Goal: Information Seeking & Learning: Learn about a topic

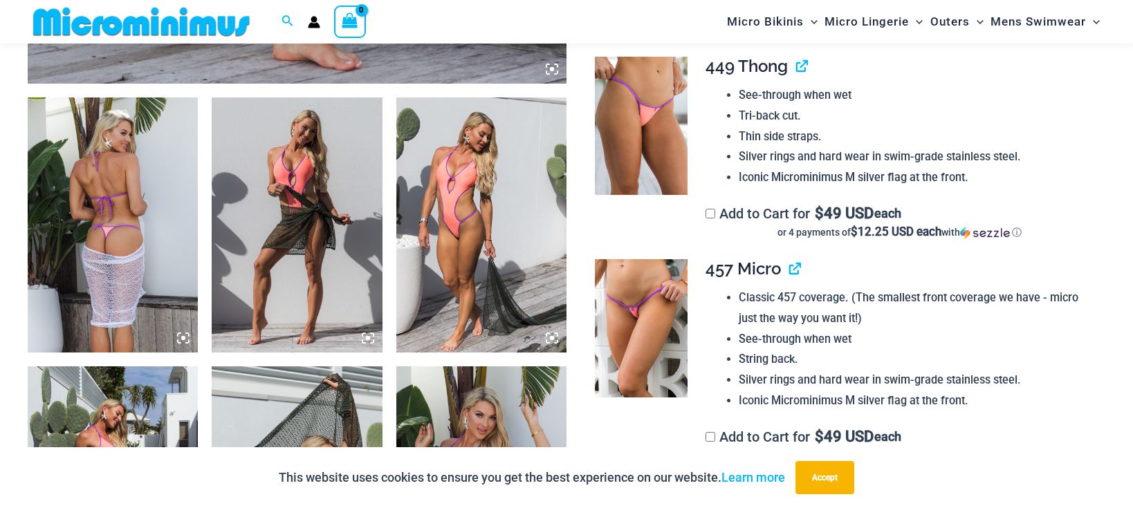
scroll to position [923, 0]
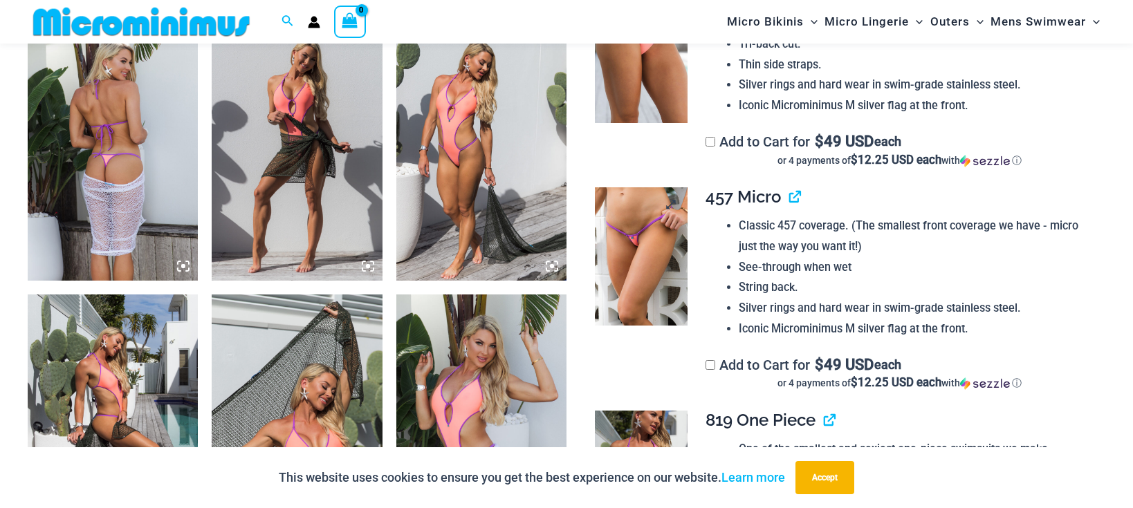
click at [657, 268] on img at bounding box center [641, 256] width 92 height 138
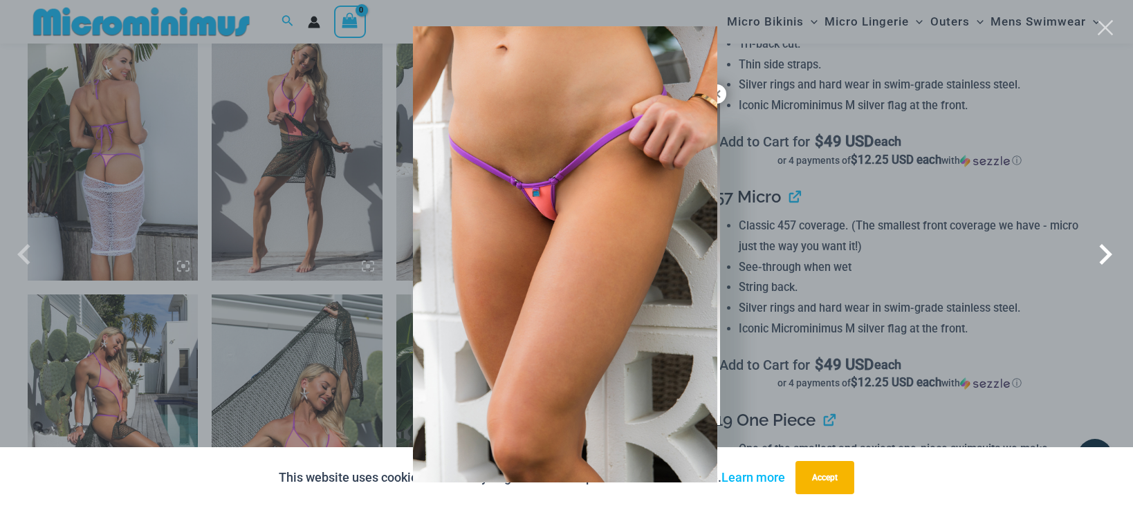
click at [1108, 250] on span at bounding box center [1105, 254] width 41 height 41
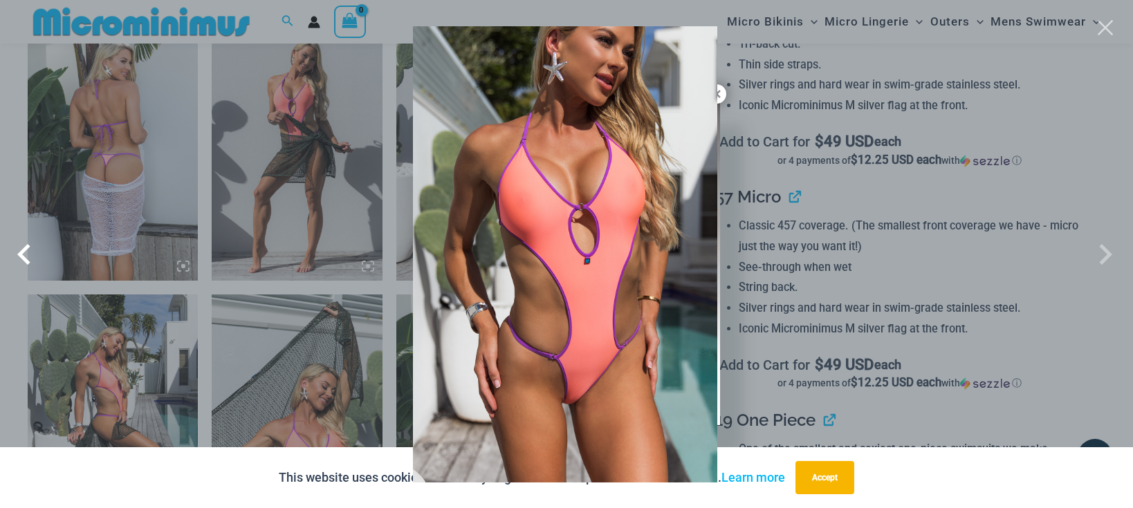
click at [21, 255] on span at bounding box center [27, 254] width 41 height 41
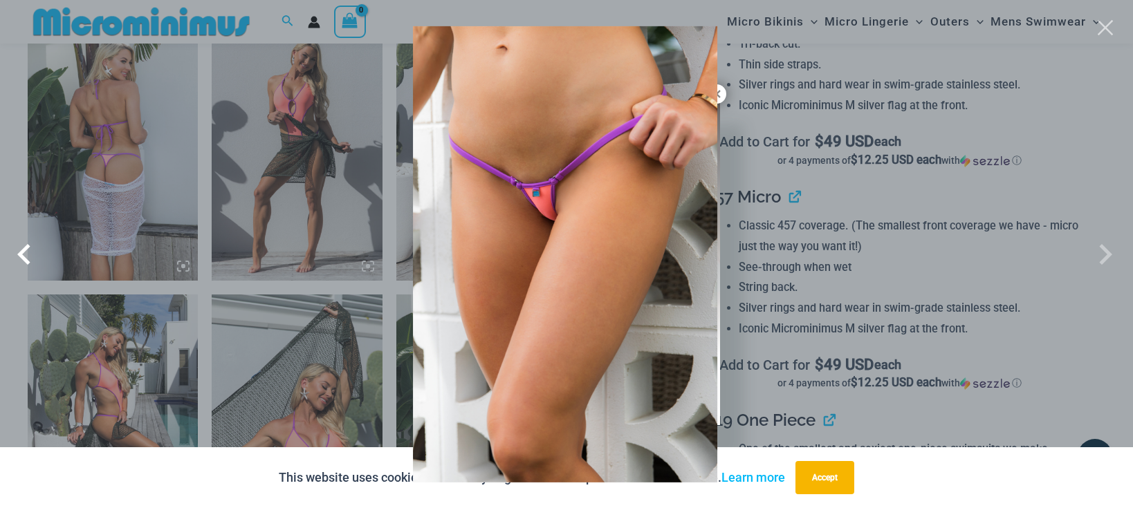
click at [21, 255] on span at bounding box center [27, 254] width 41 height 41
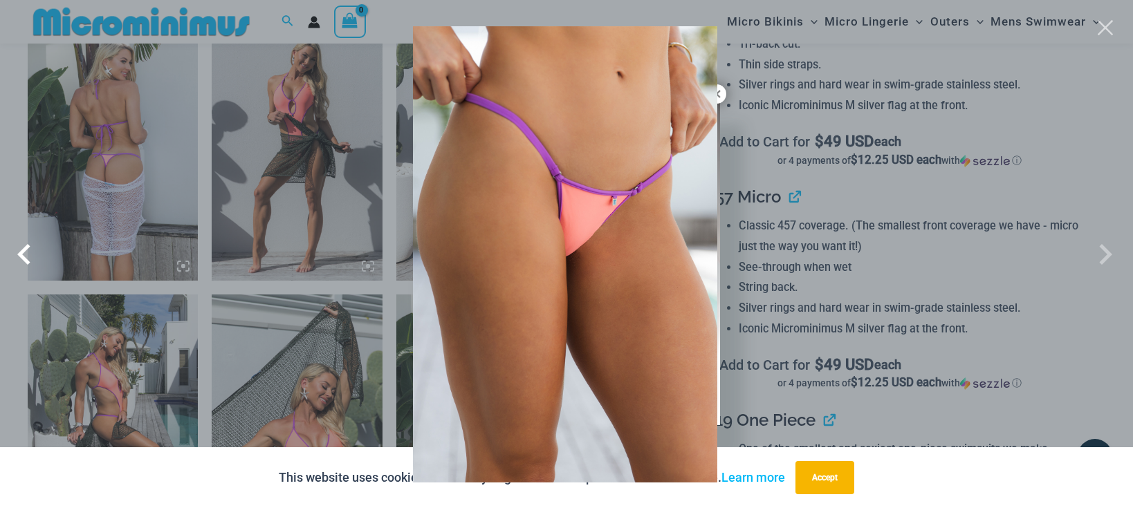
click at [21, 255] on span at bounding box center [27, 254] width 41 height 41
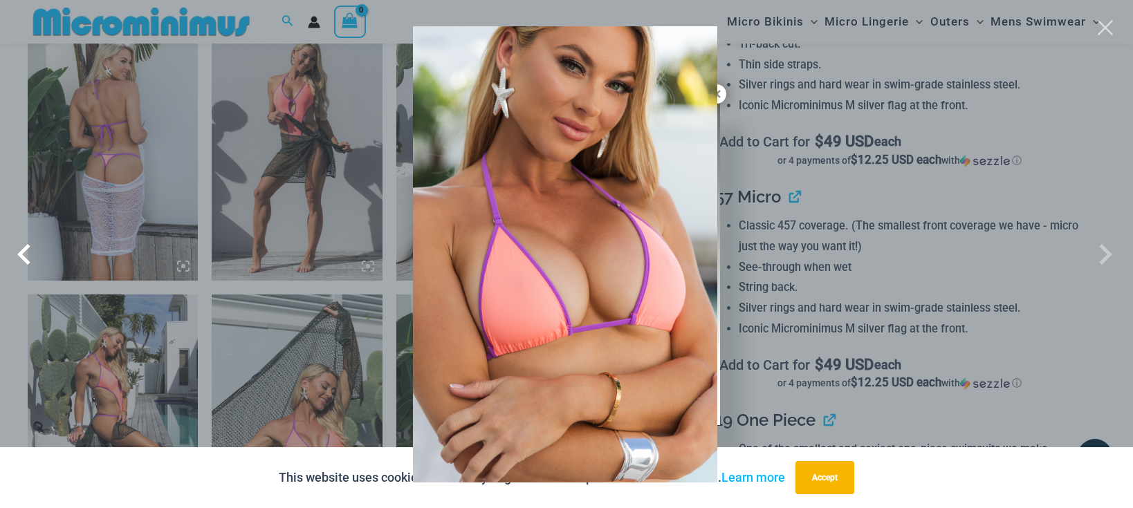
click at [21, 255] on span at bounding box center [27, 254] width 41 height 41
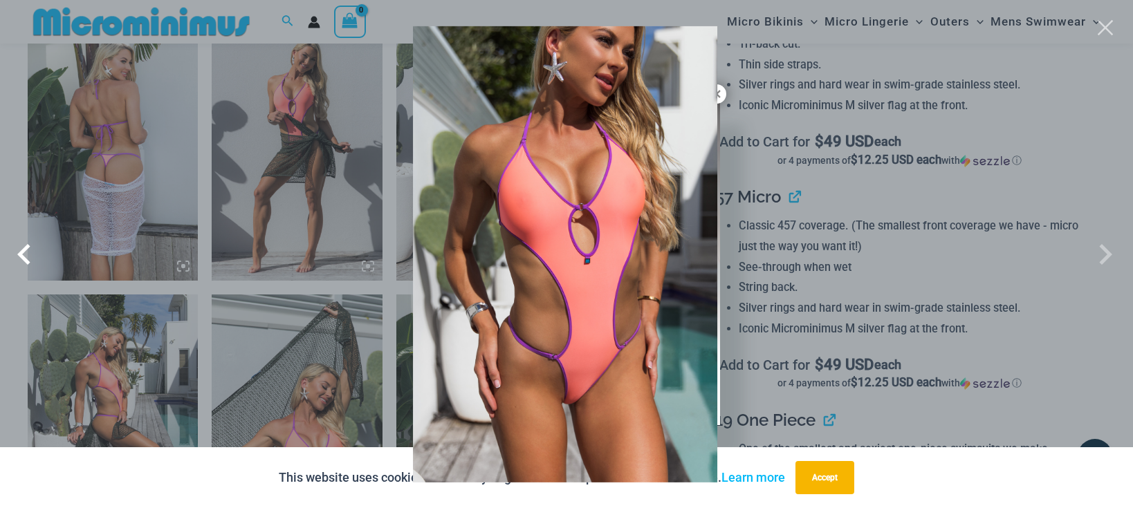
click at [21, 255] on span at bounding box center [27, 254] width 41 height 41
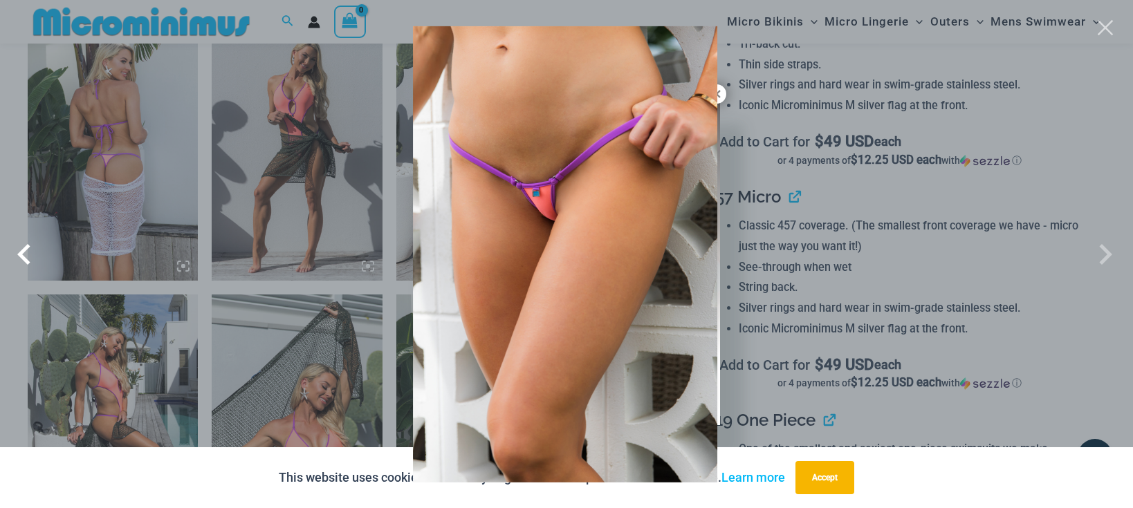
click at [21, 255] on span at bounding box center [27, 254] width 41 height 41
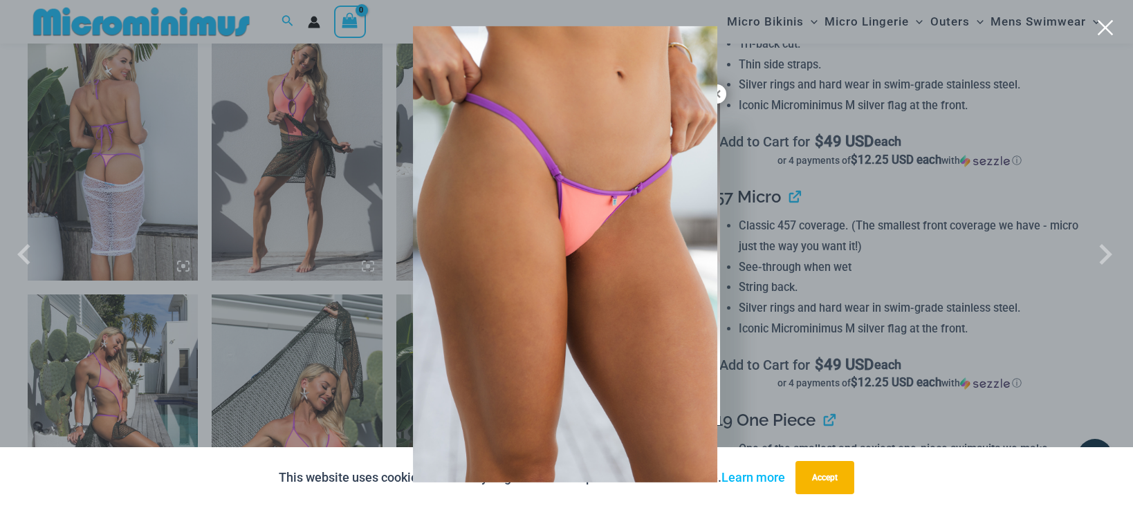
click at [1111, 29] on button "Close" at bounding box center [1105, 27] width 21 height 21
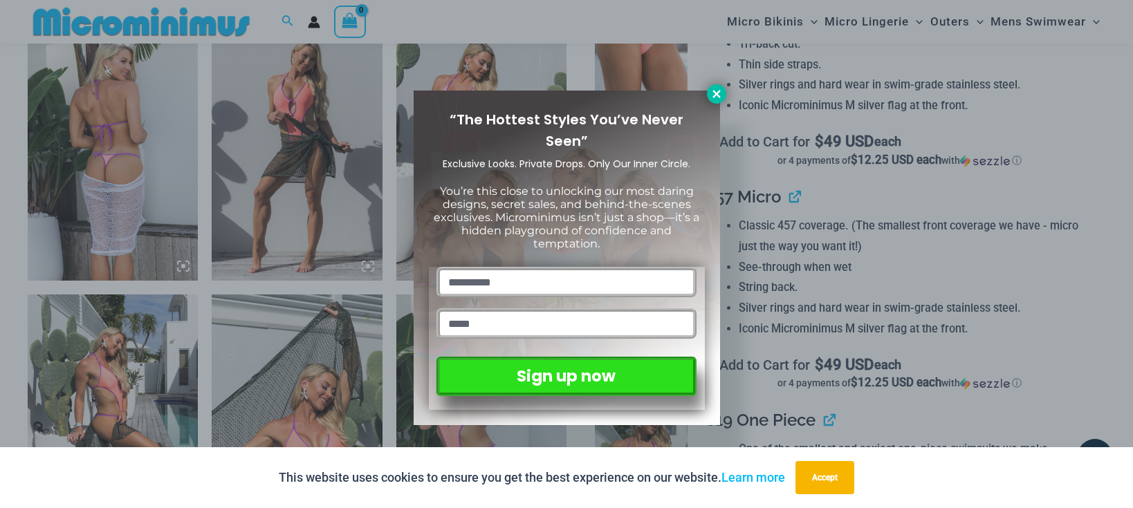
click at [717, 89] on icon at bounding box center [716, 94] width 12 height 12
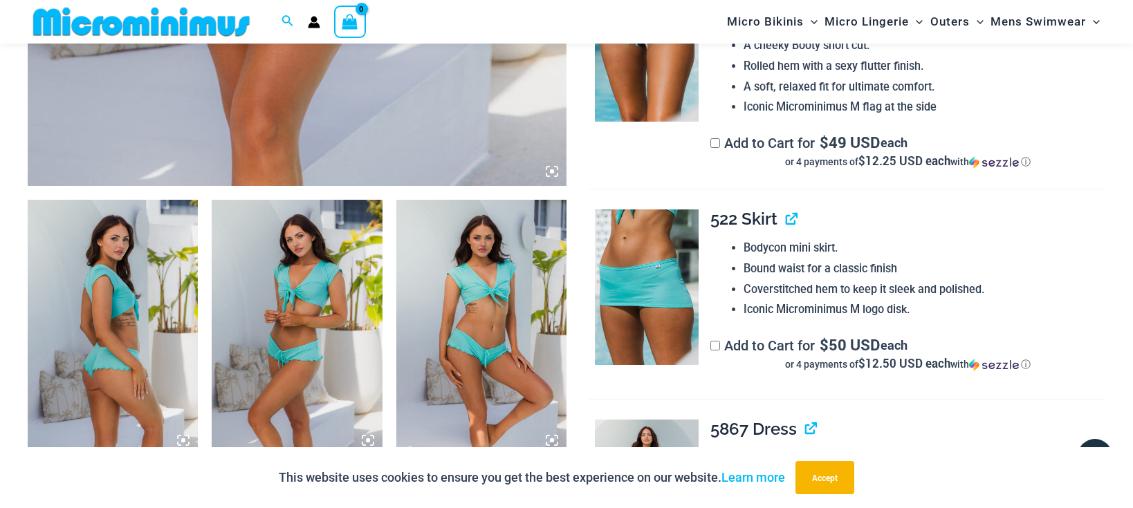
scroll to position [779, 0]
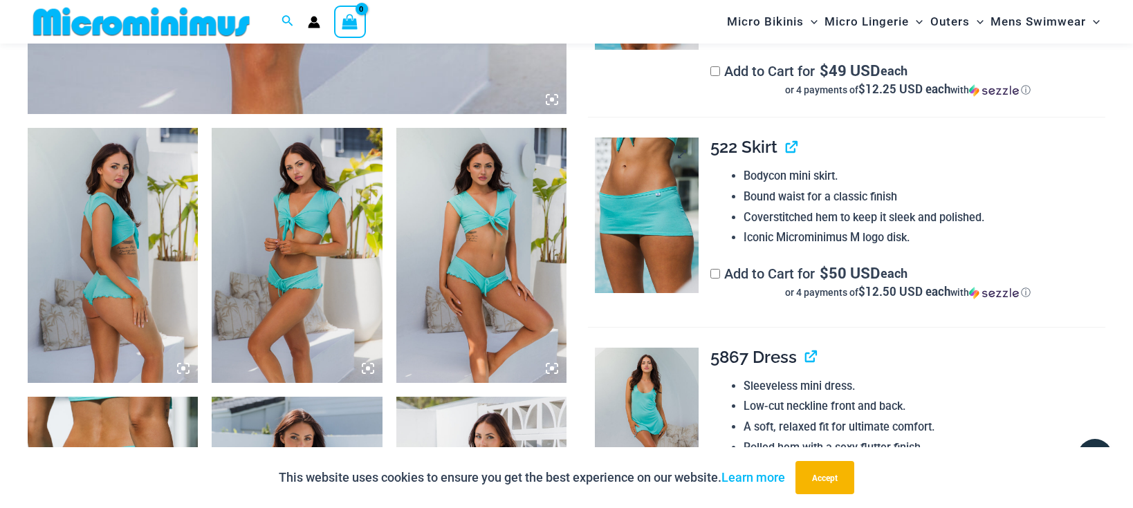
click at [646, 255] on img at bounding box center [647, 215] width 104 height 155
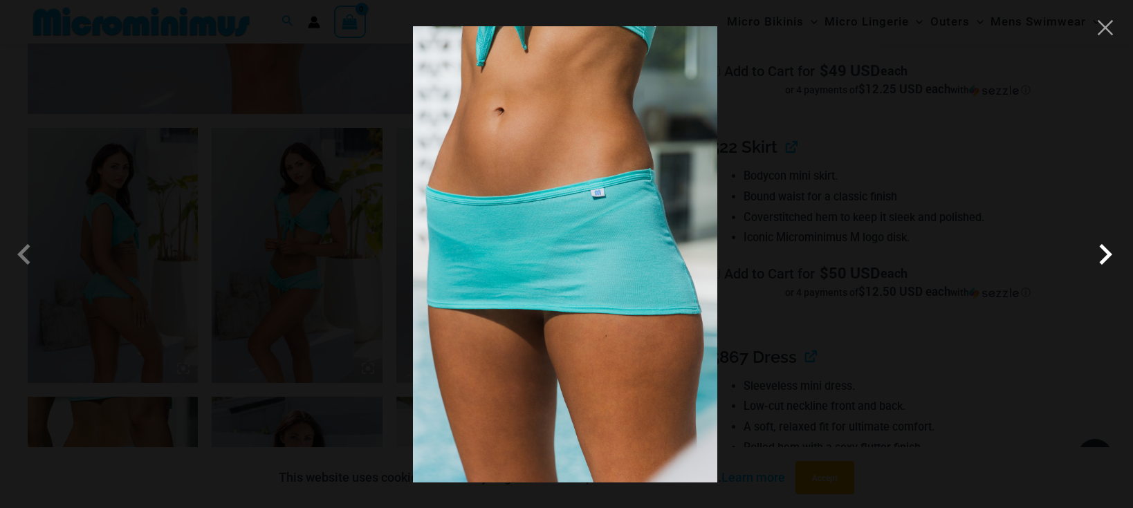
click at [1110, 257] on span at bounding box center [1105, 254] width 41 height 41
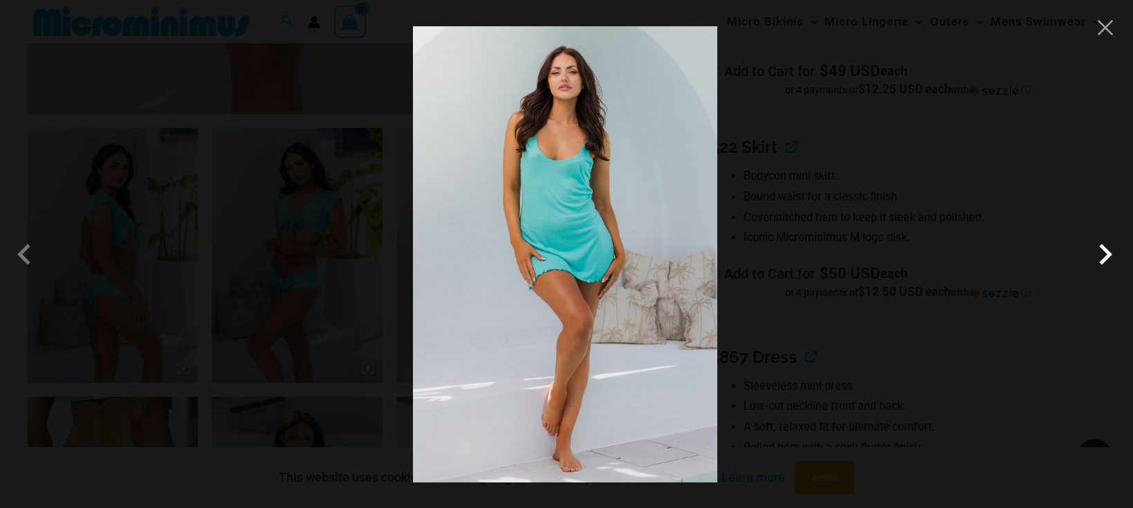
click at [1110, 257] on span at bounding box center [1105, 254] width 41 height 41
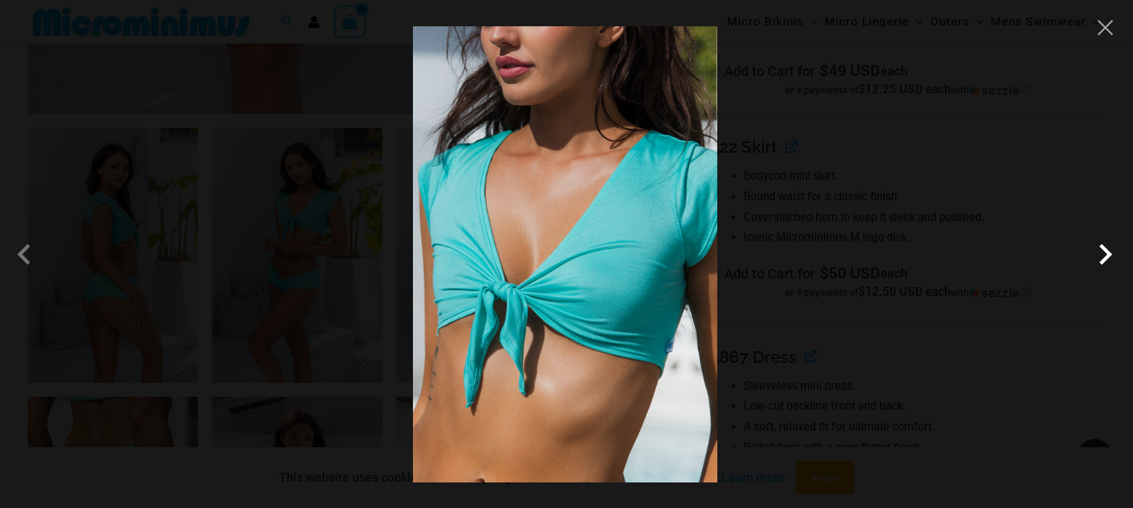
click at [1110, 257] on span at bounding box center [1105, 254] width 41 height 41
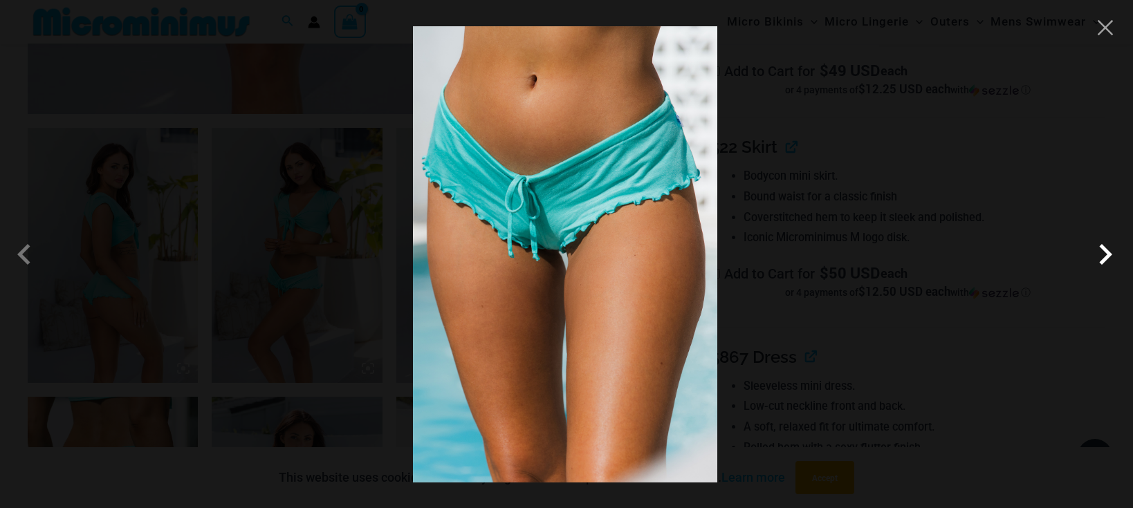
click at [1110, 257] on span at bounding box center [1105, 254] width 41 height 41
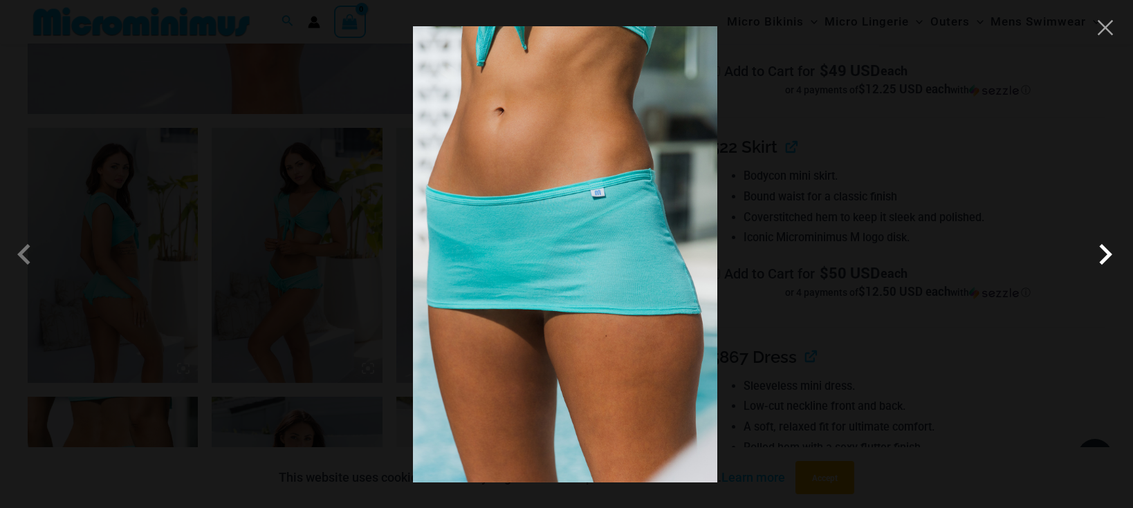
click at [1110, 257] on span at bounding box center [1105, 254] width 41 height 41
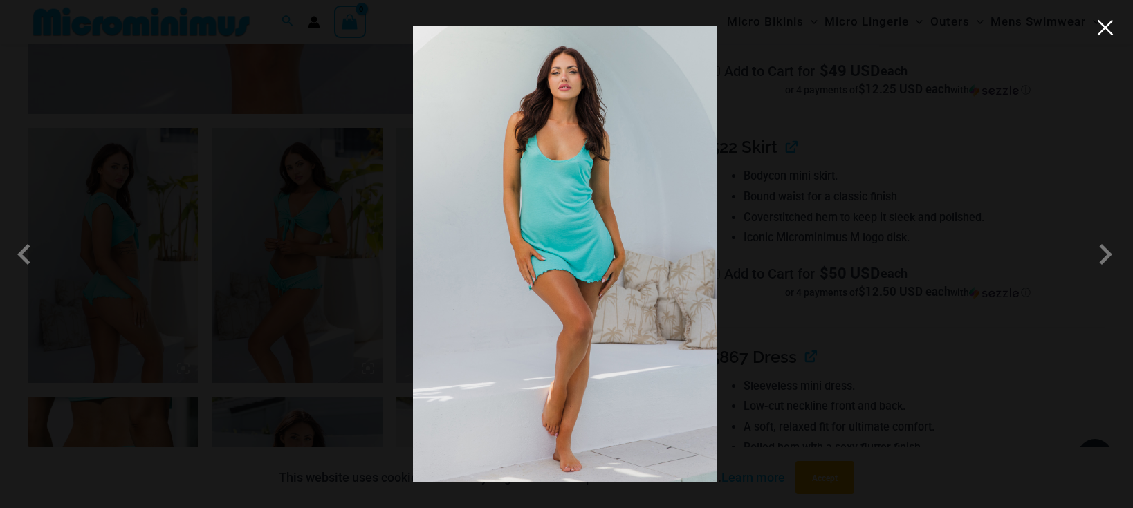
click at [1108, 31] on button "Close" at bounding box center [1105, 27] width 21 height 21
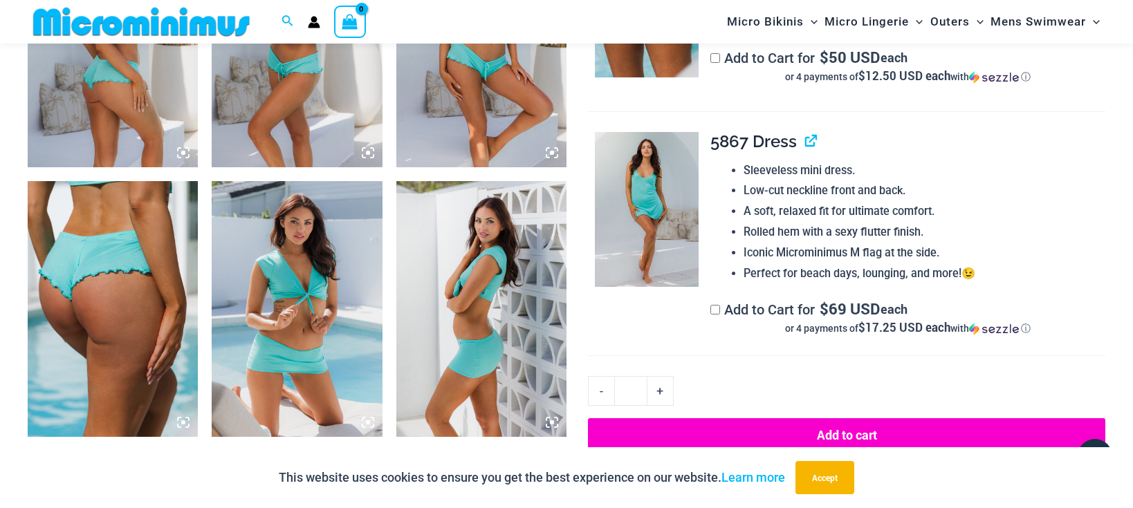
scroll to position [1138, 0]
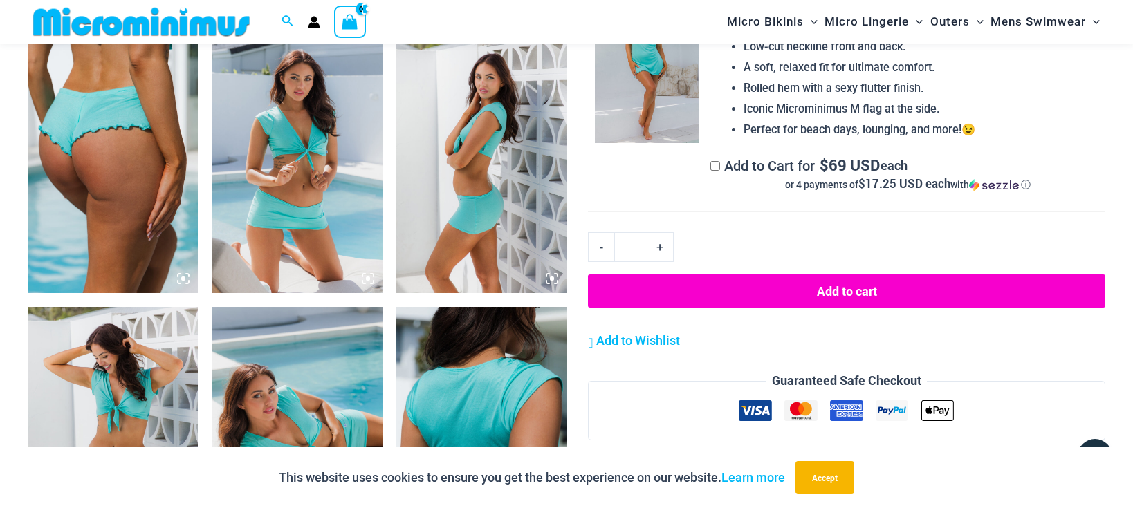
click at [73, 200] on img at bounding box center [113, 164] width 170 height 255
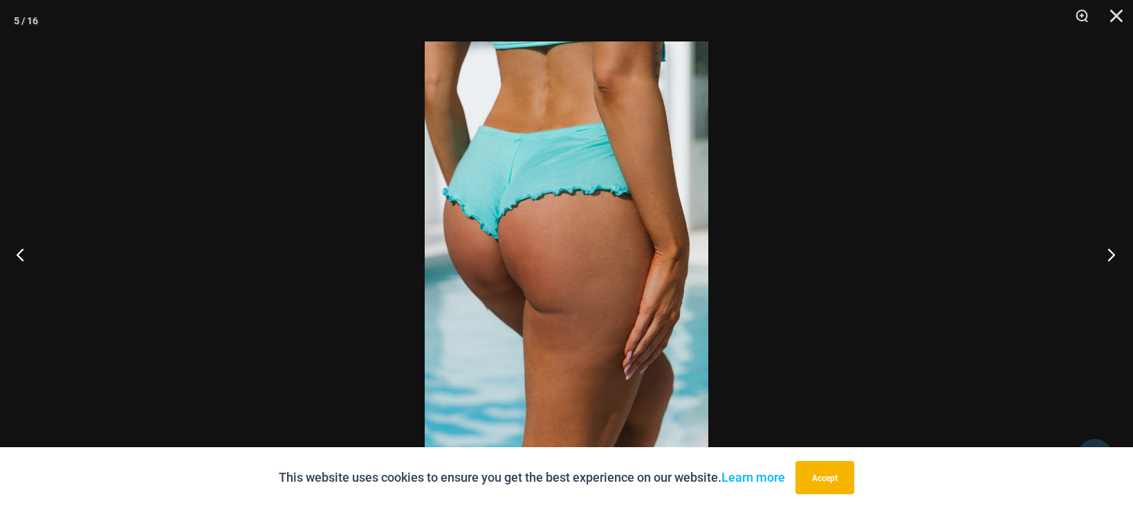
click at [1114, 257] on button "Next" at bounding box center [1107, 254] width 52 height 69
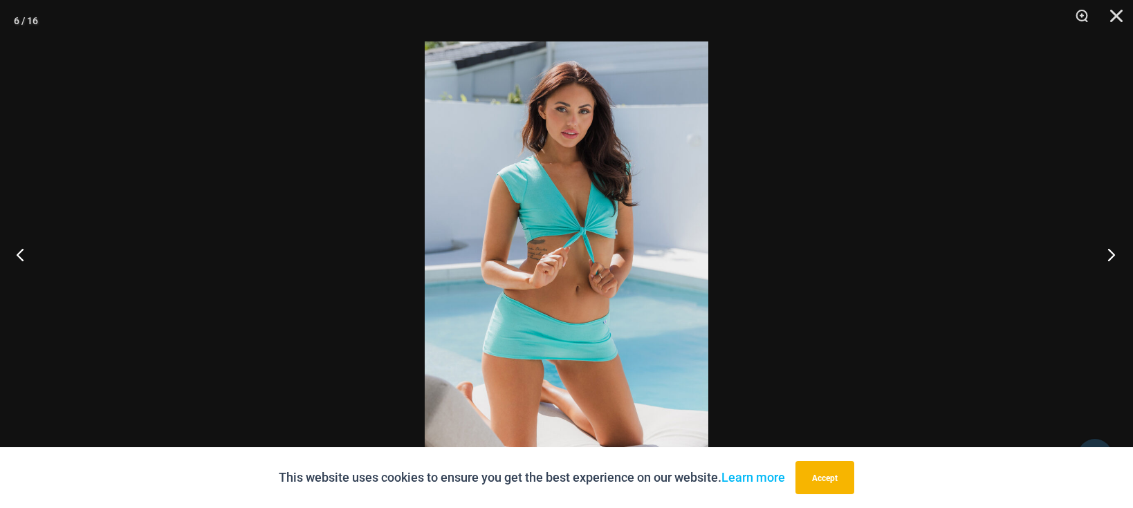
click at [1114, 257] on button "Next" at bounding box center [1107, 254] width 52 height 69
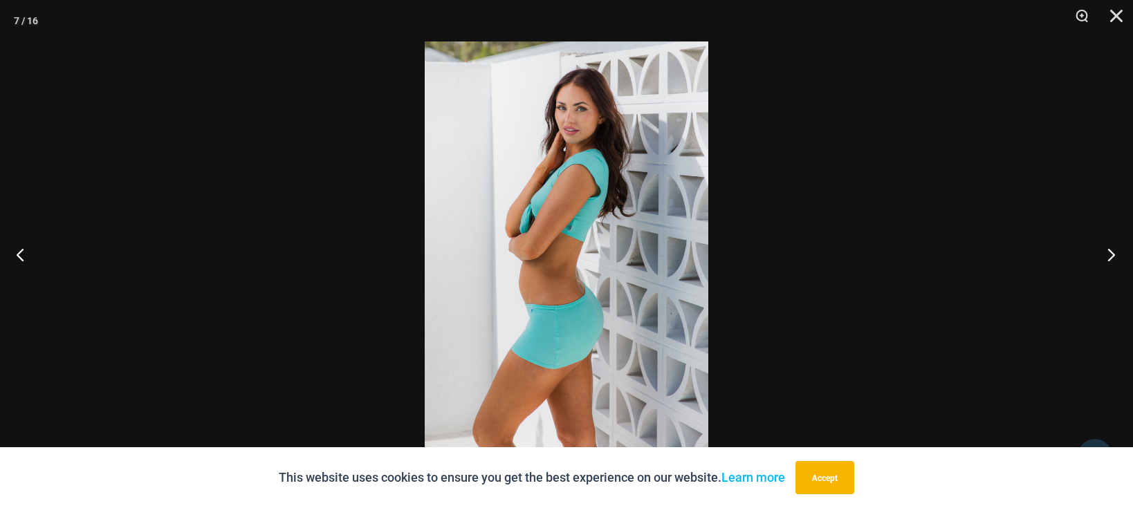
click at [1114, 257] on button "Next" at bounding box center [1107, 254] width 52 height 69
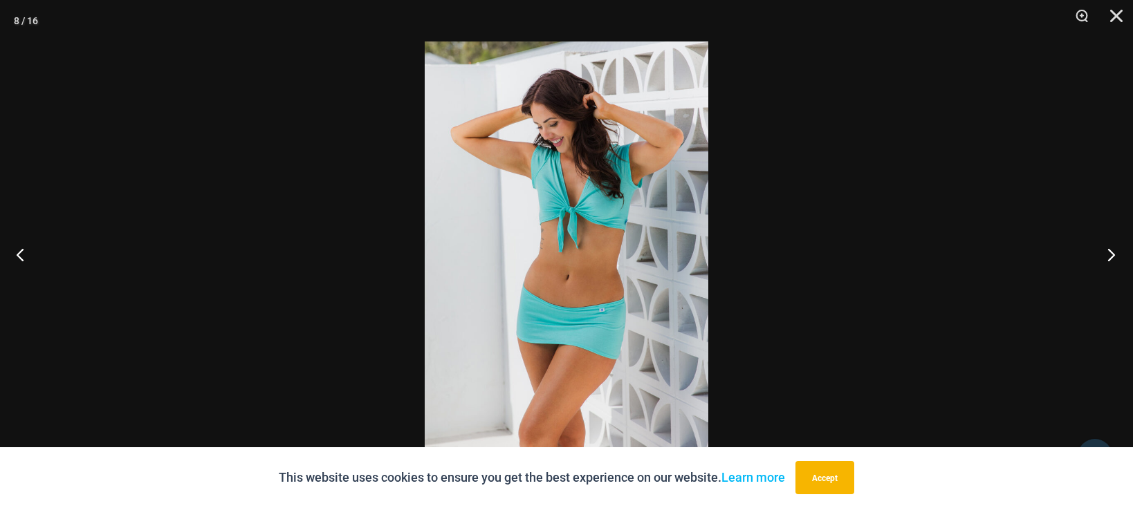
click at [1114, 257] on button "Next" at bounding box center [1107, 254] width 52 height 69
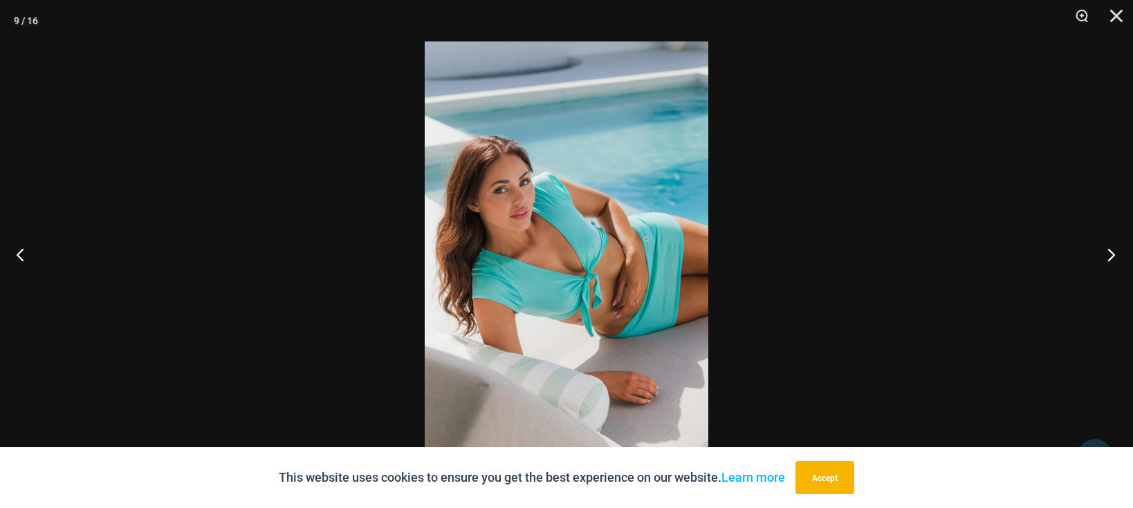
click at [1116, 257] on button "Next" at bounding box center [1107, 254] width 52 height 69
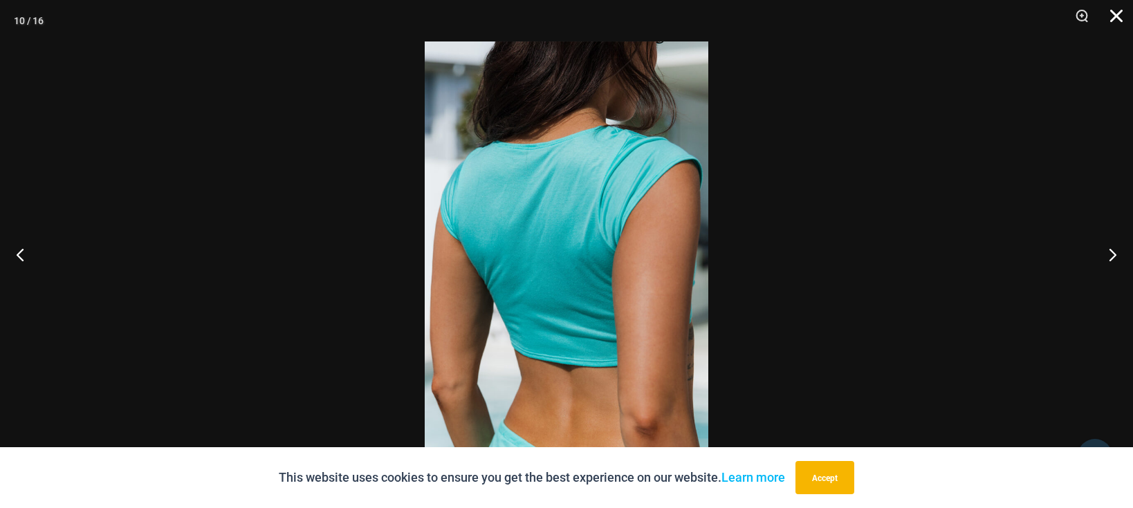
click at [1120, 15] on button "Close" at bounding box center [1111, 20] width 35 height 41
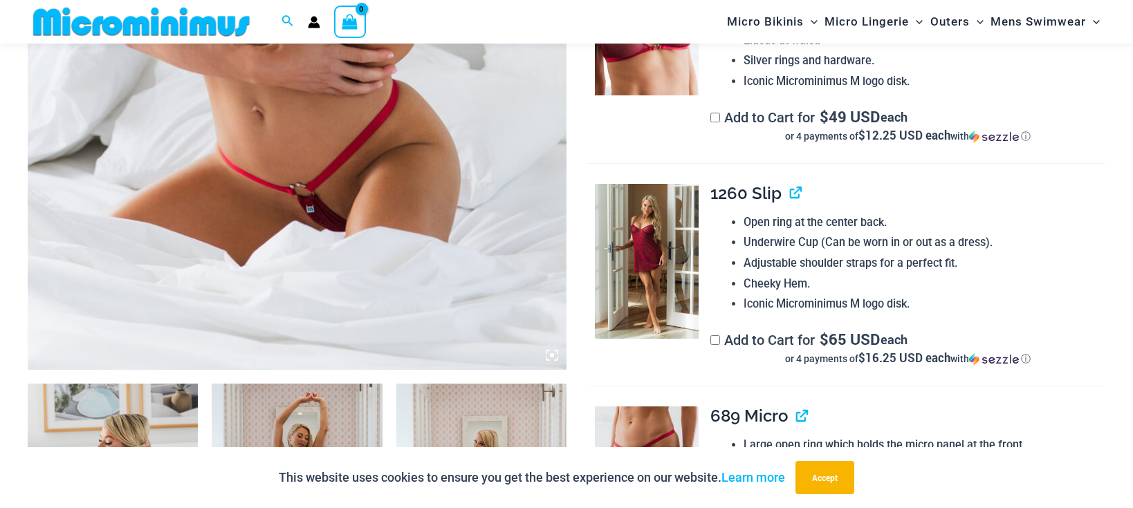
scroll to position [636, 0]
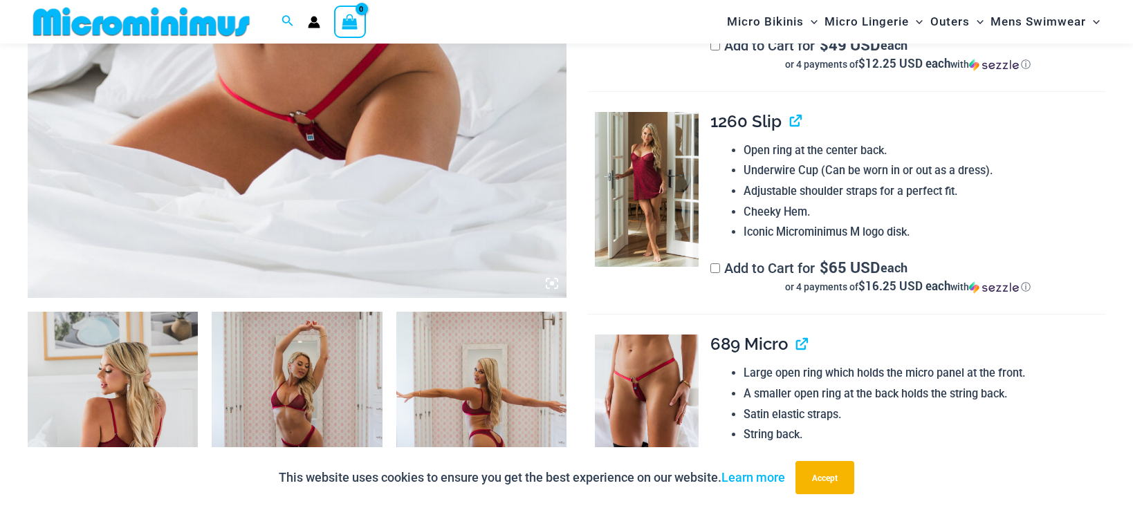
click at [547, 284] on icon at bounding box center [552, 283] width 12 height 12
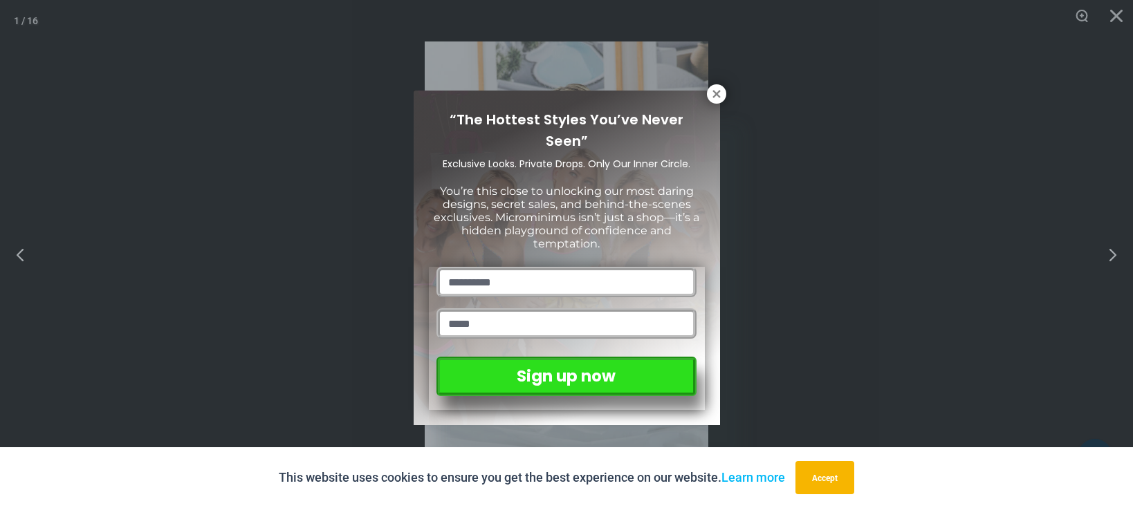
click at [720, 85] on div "“The Hottest Styles You’ve Never Seen” Exclusive Looks. Private Drops. Only Our…" at bounding box center [566, 254] width 1133 height 508
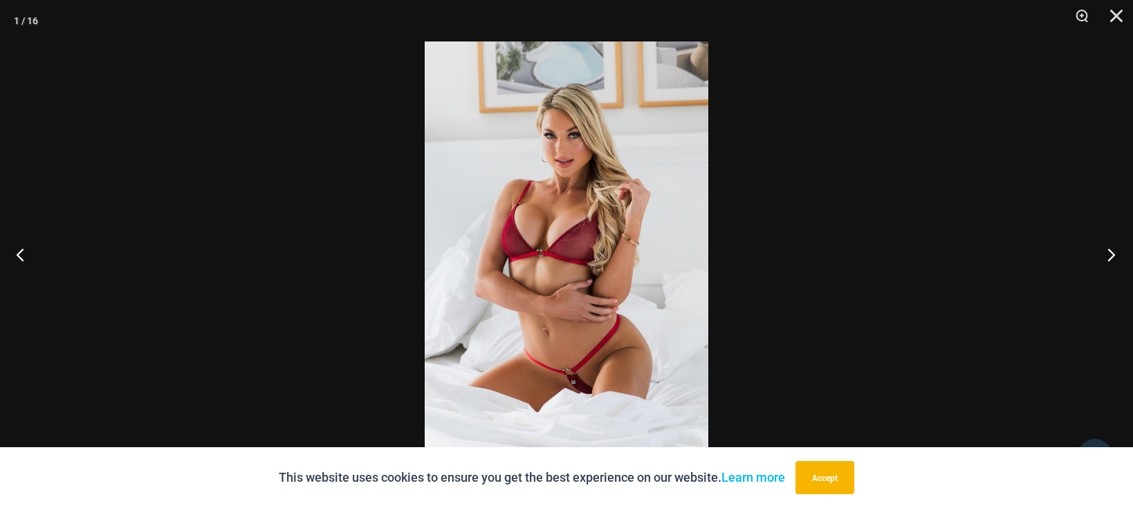
click at [1114, 254] on button "Next" at bounding box center [1107, 254] width 52 height 69
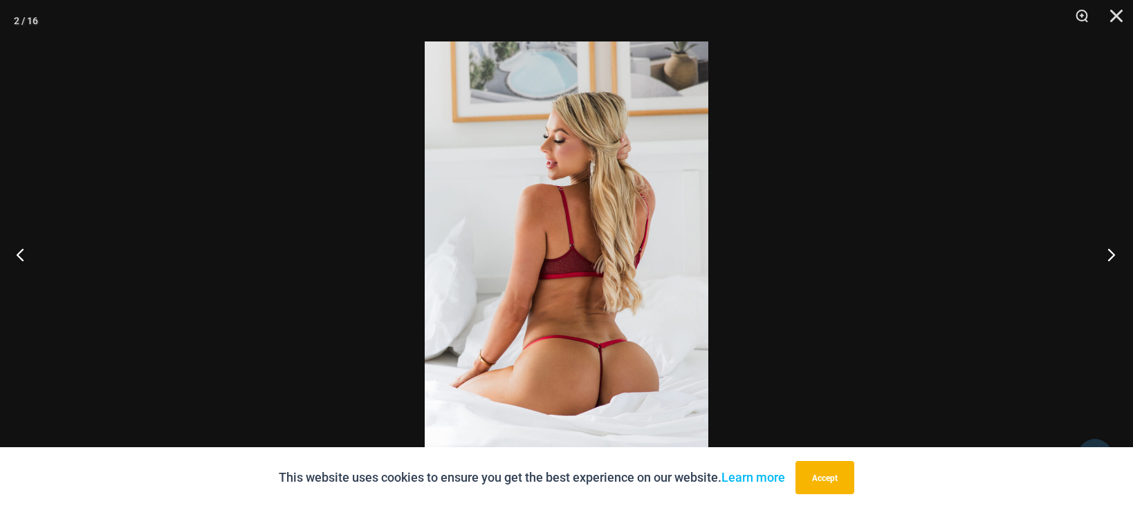
click at [1111, 253] on button "Next" at bounding box center [1107, 254] width 52 height 69
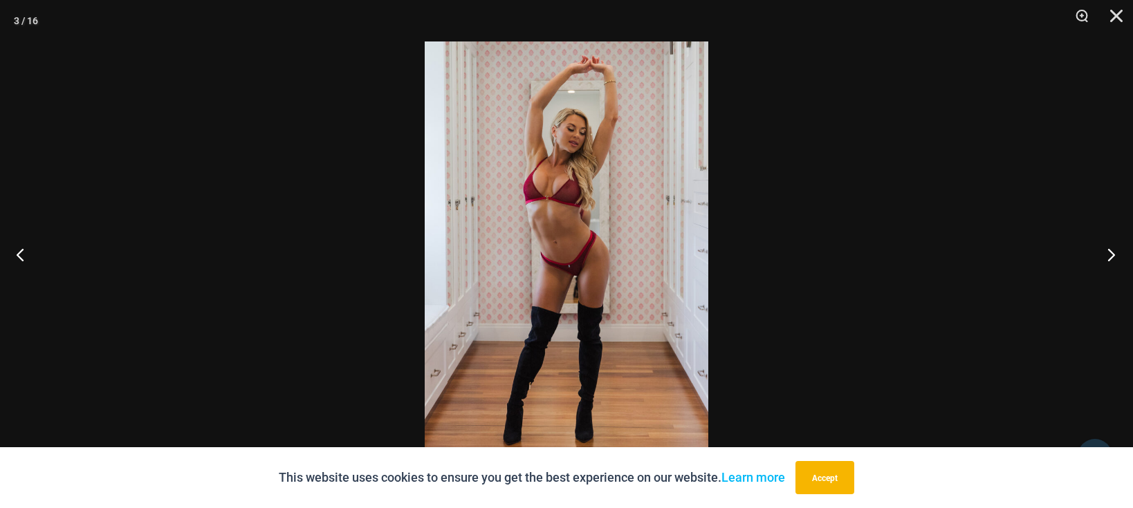
click at [1111, 253] on button "Next" at bounding box center [1107, 254] width 52 height 69
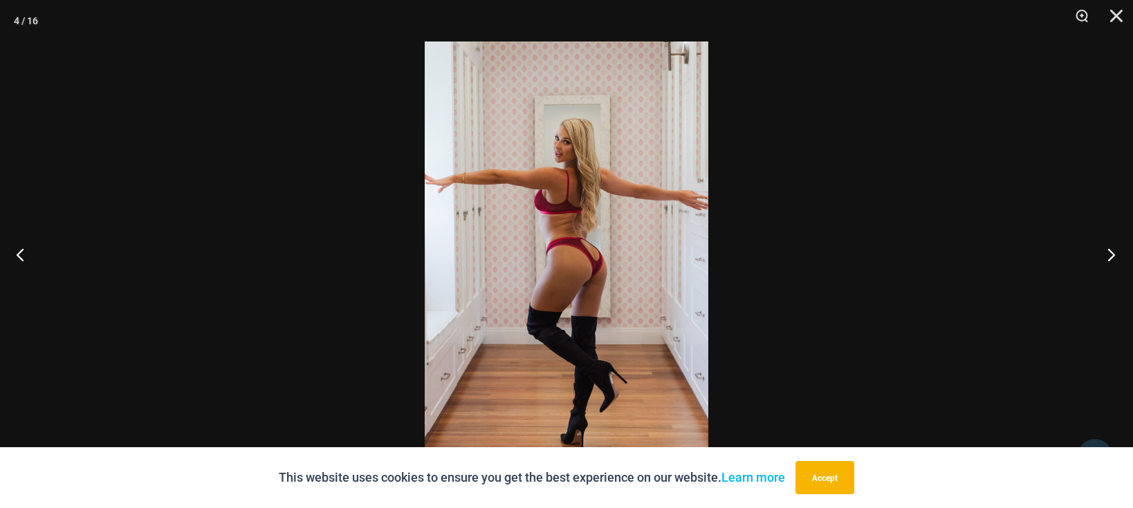
click at [1111, 253] on button "Next" at bounding box center [1107, 254] width 52 height 69
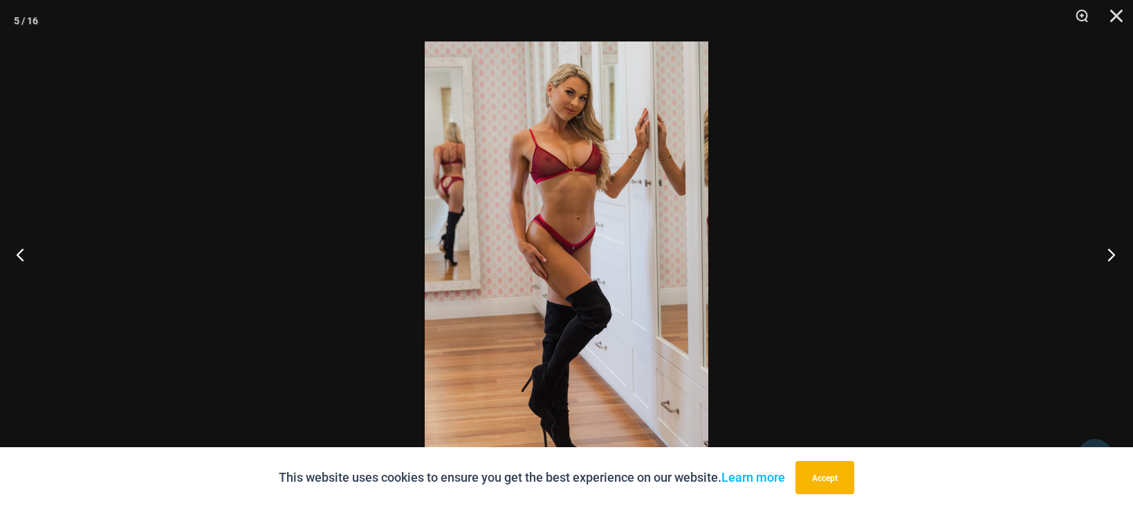
click at [1111, 253] on button "Next" at bounding box center [1107, 254] width 52 height 69
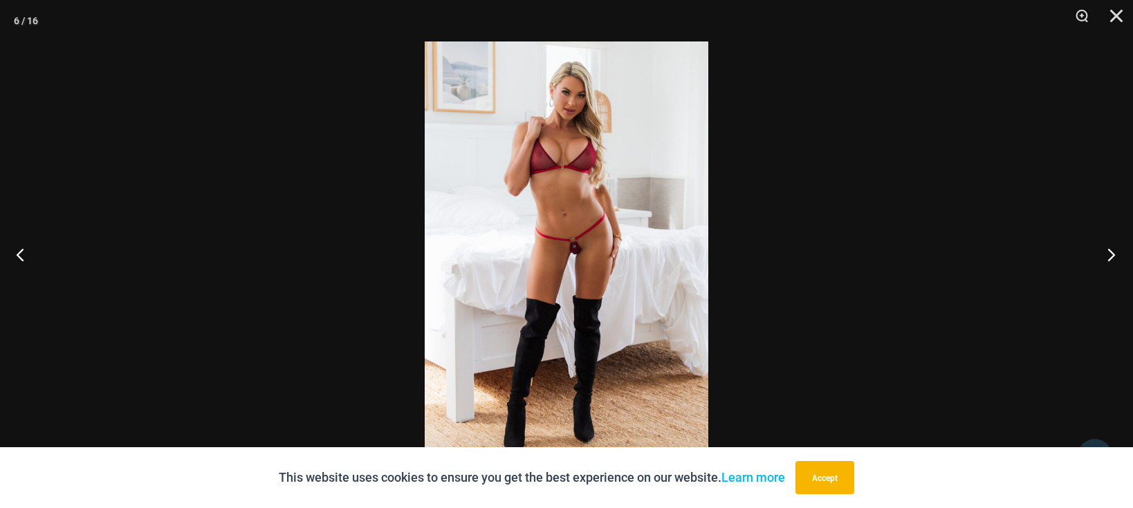
click at [1111, 253] on button "Next" at bounding box center [1107, 254] width 52 height 69
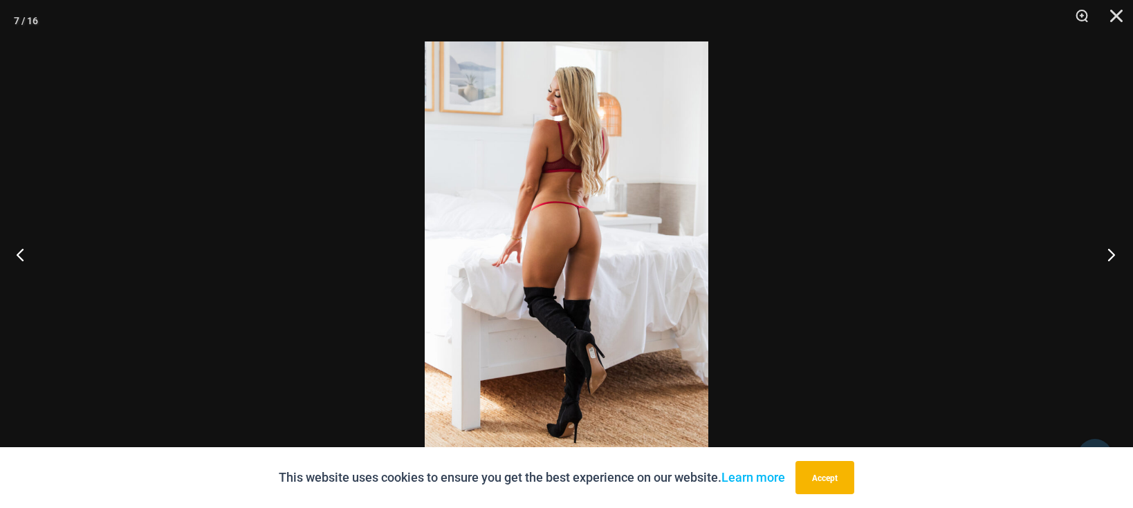
click at [1109, 253] on button "Next" at bounding box center [1107, 254] width 52 height 69
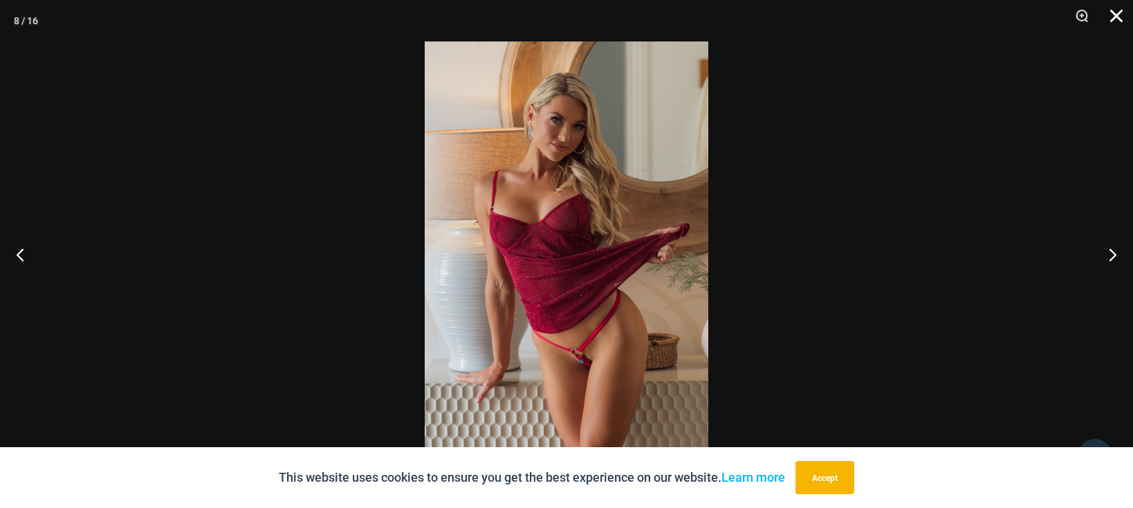
click at [1122, 10] on button "Close" at bounding box center [1111, 20] width 35 height 41
